Goal: Information Seeking & Learning: Learn about a topic

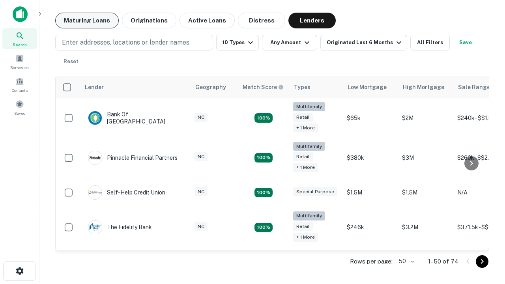
click at [87, 21] on button "Maturing Loans" at bounding box center [86, 21] width 63 height 16
